Goal: Information Seeking & Learning: Learn about a topic

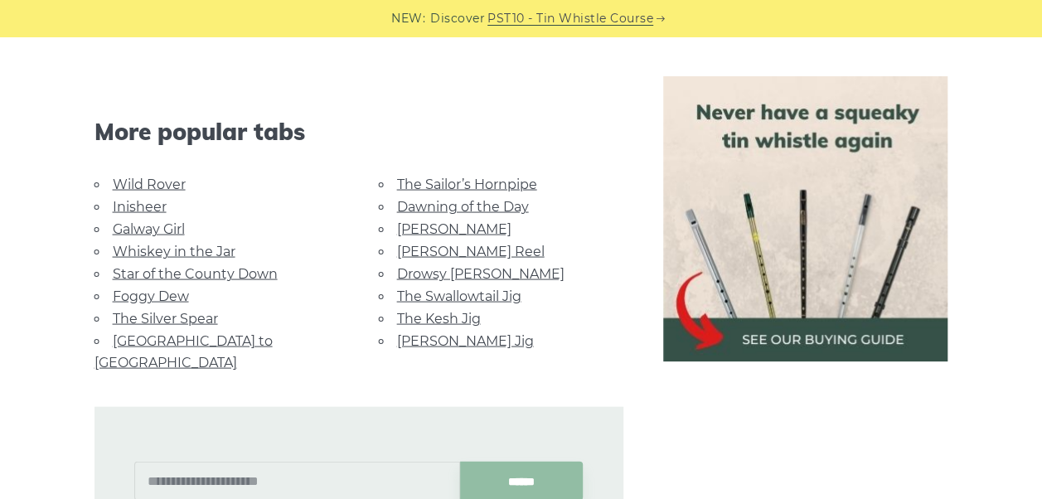
scroll to position [1525, 0]
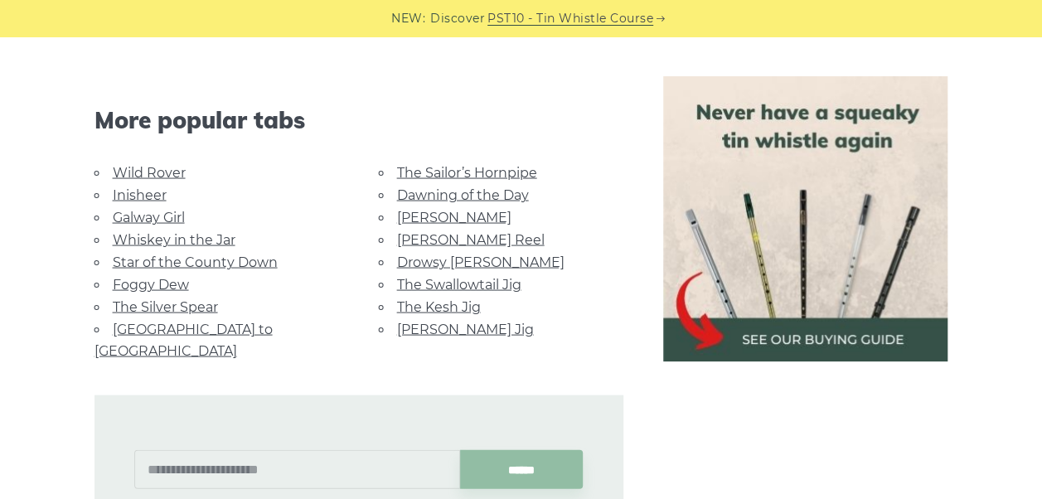
click at [152, 209] on link "Galway Girl" at bounding box center [149, 217] width 72 height 16
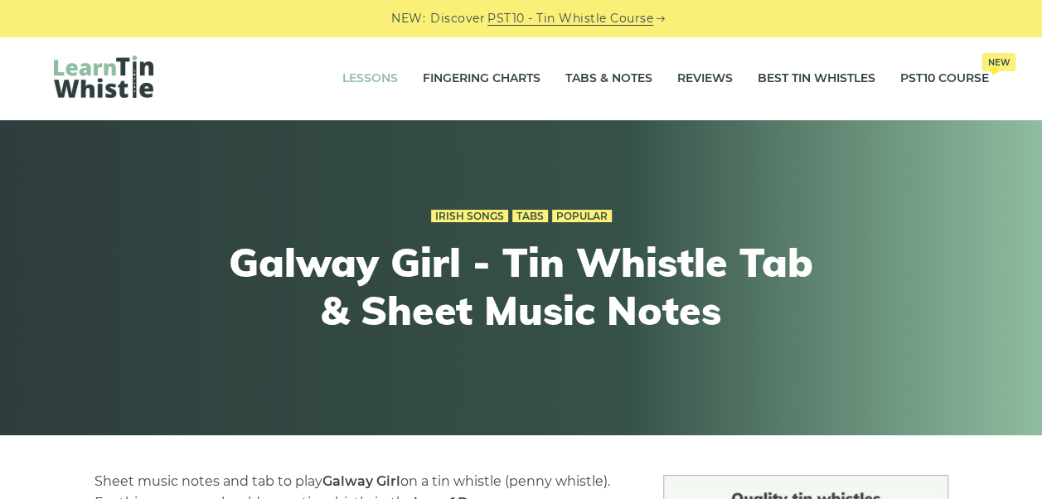
click at [370, 74] on link "Lessons" at bounding box center [370, 78] width 56 height 41
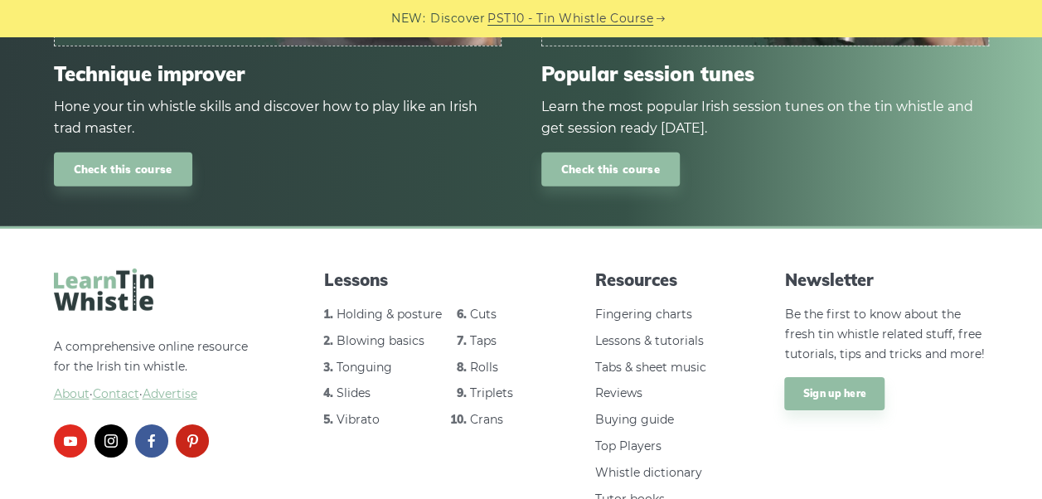
scroll to position [2420, 0]
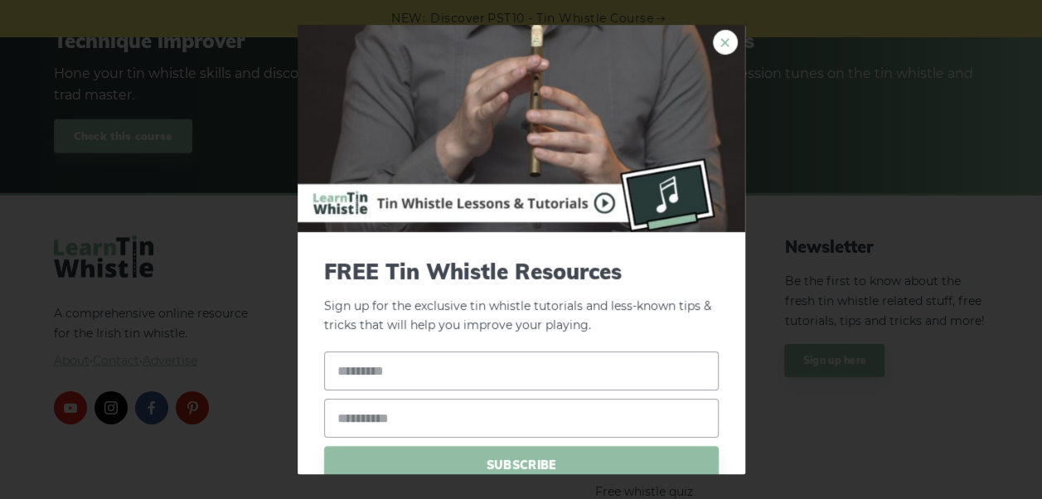
click at [718, 40] on link "×" at bounding box center [725, 42] width 25 height 25
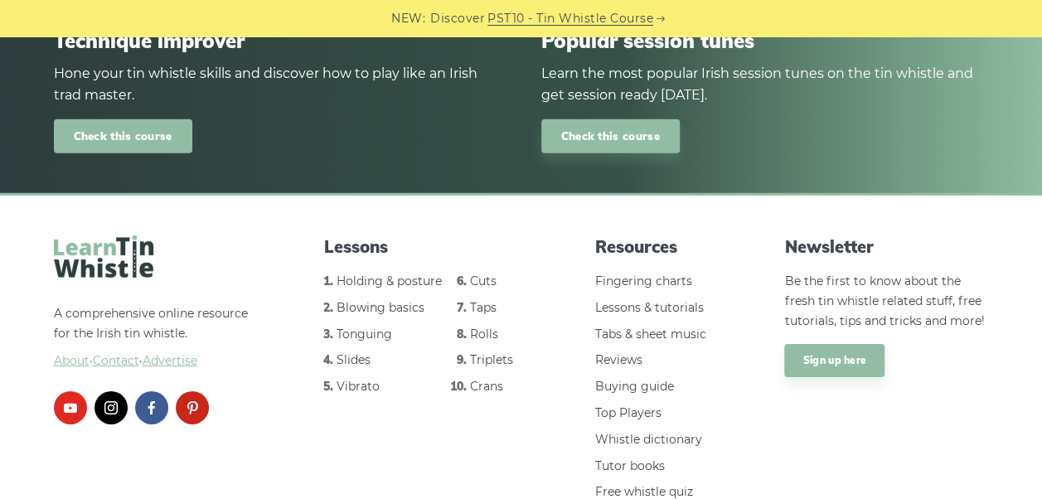
click at [140, 137] on link "Check this course" at bounding box center [123, 136] width 138 height 34
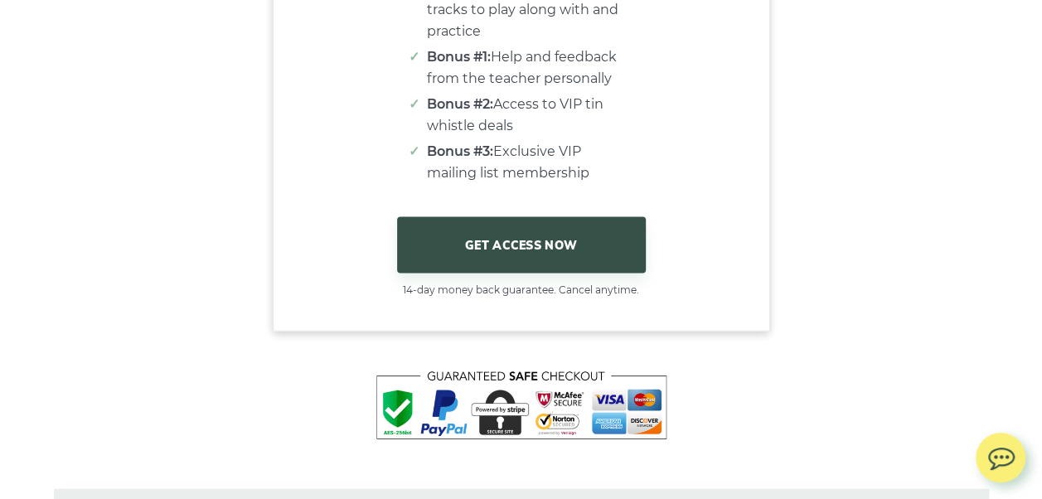
scroll to position [14157, 0]
